Goal: Navigation & Orientation: Find specific page/section

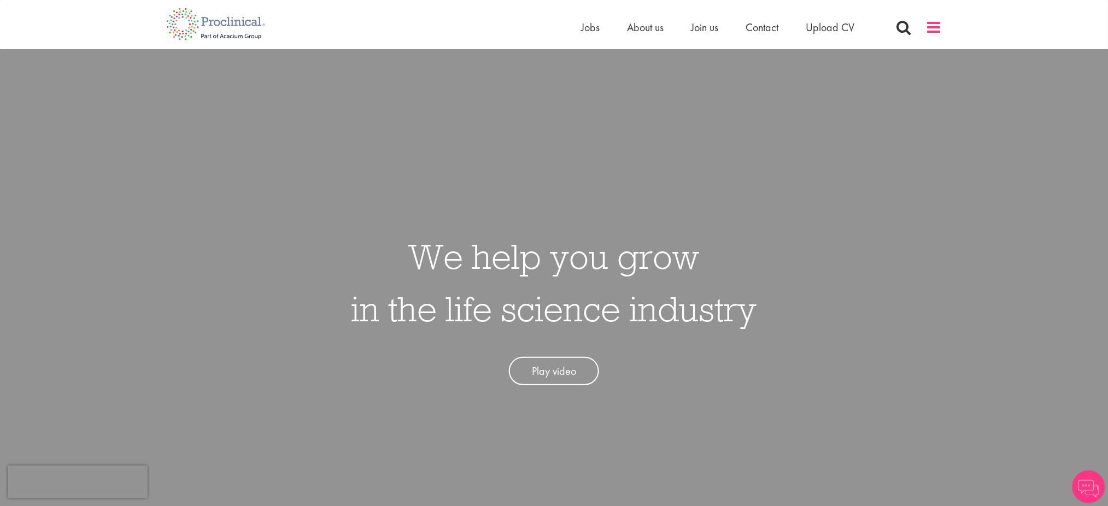
click at [935, 27] on span at bounding box center [934, 27] width 16 height 16
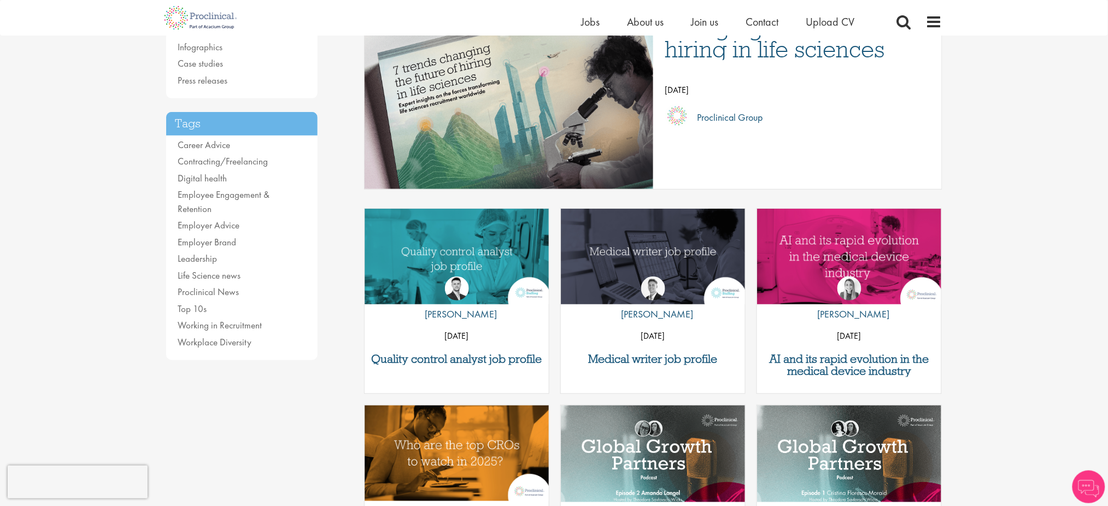
scroll to position [233, 0]
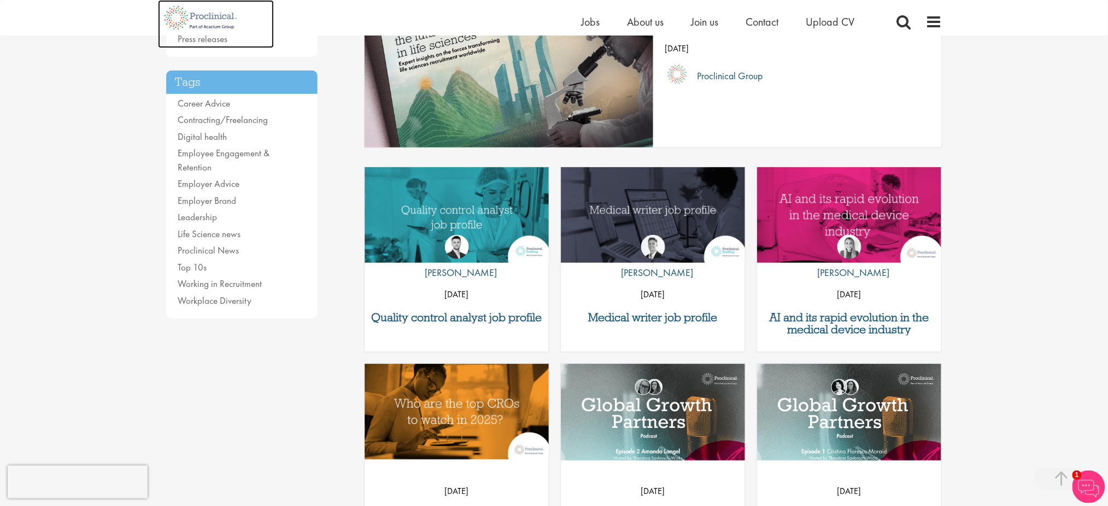
click at [190, 1] on img at bounding box center [201, 18] width 86 height 36
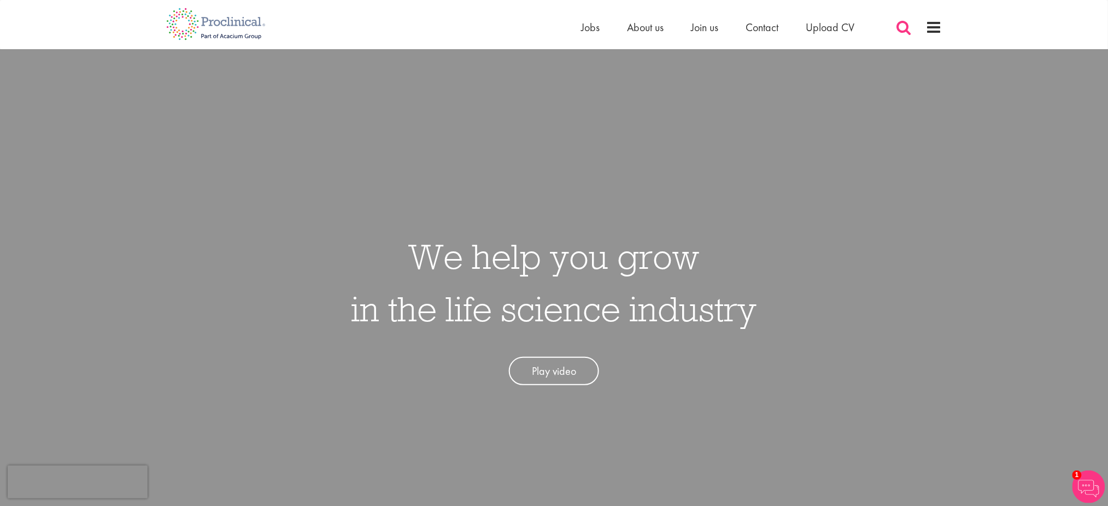
click at [905, 21] on span at bounding box center [904, 27] width 16 height 16
